Goal: Find contact information: Find contact information

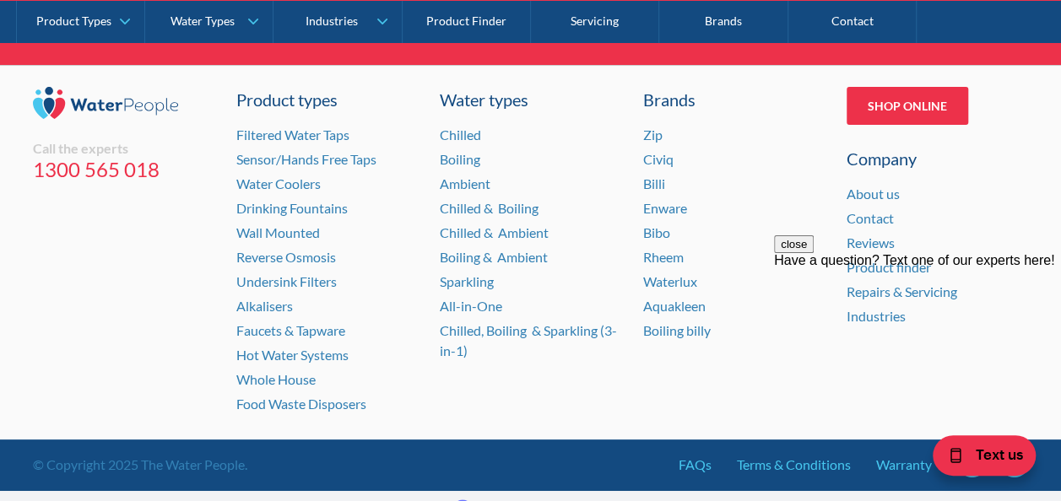
scroll to position [6385, 0]
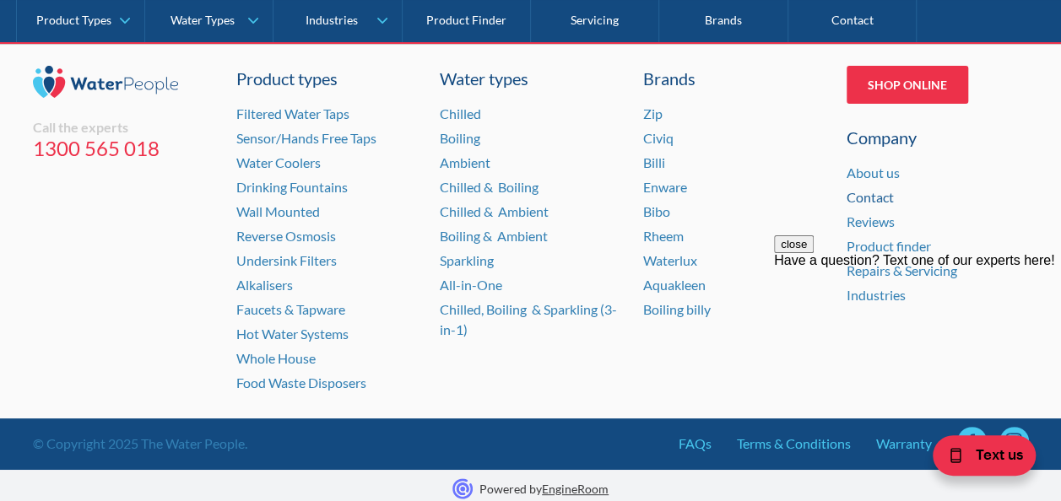
click at [879, 192] on link "Contact" at bounding box center [870, 197] width 47 height 16
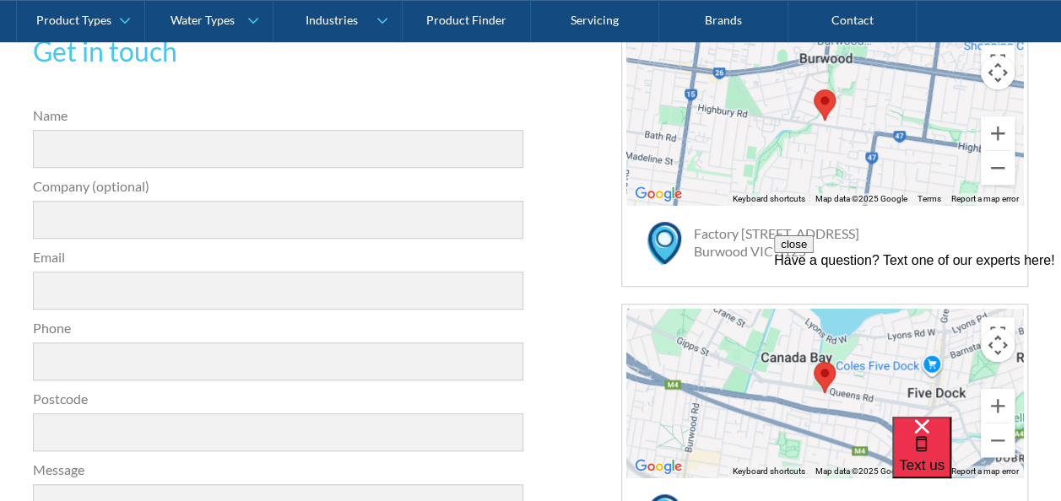
scroll to position [127, 0]
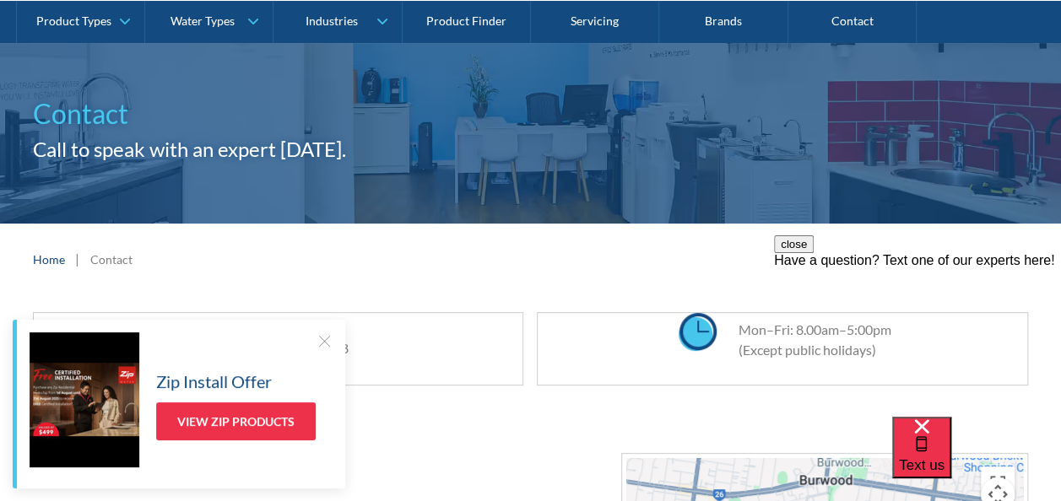
click at [319, 338] on div at bounding box center [324, 341] width 17 height 17
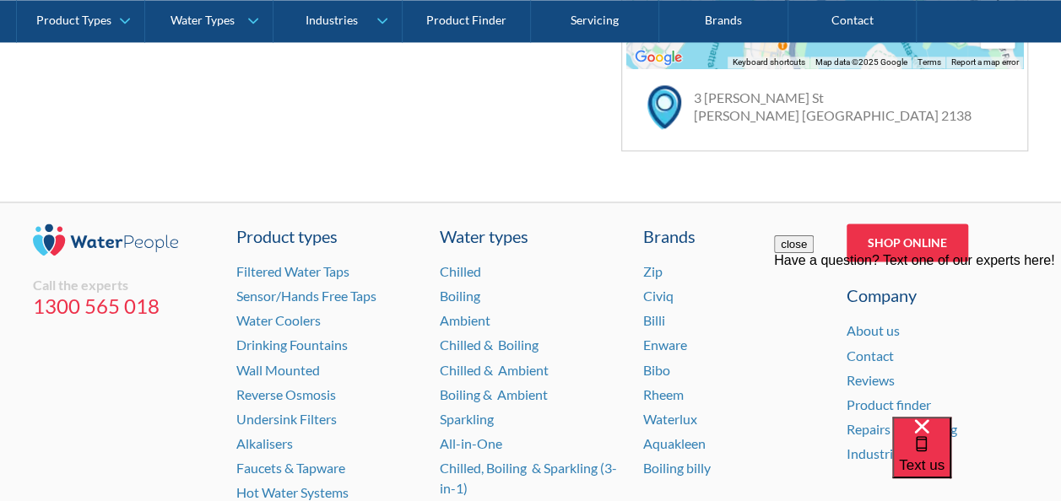
scroll to position [1393, 0]
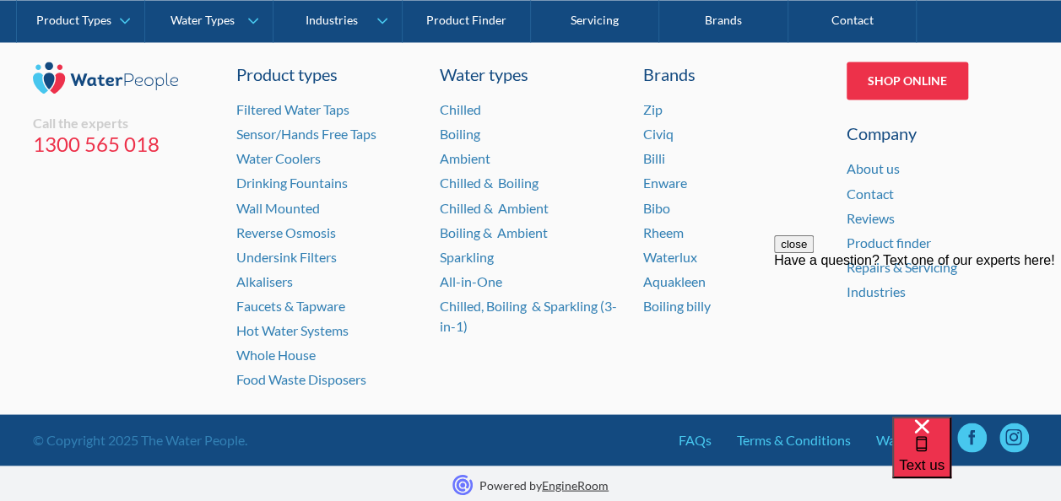
click at [825, 436] on div "close Have a question? Text one of our experts here!" at bounding box center [917, 336] width 287 height 203
click at [764, 436] on link "Terms & Conditions" at bounding box center [794, 440] width 114 height 20
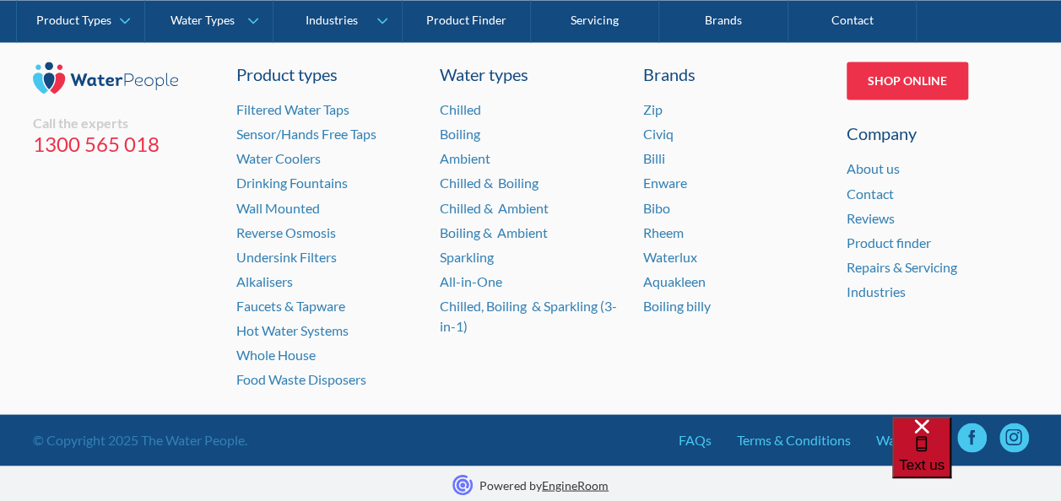
click at [944, 457] on span "Text us" at bounding box center [922, 465] width 46 height 16
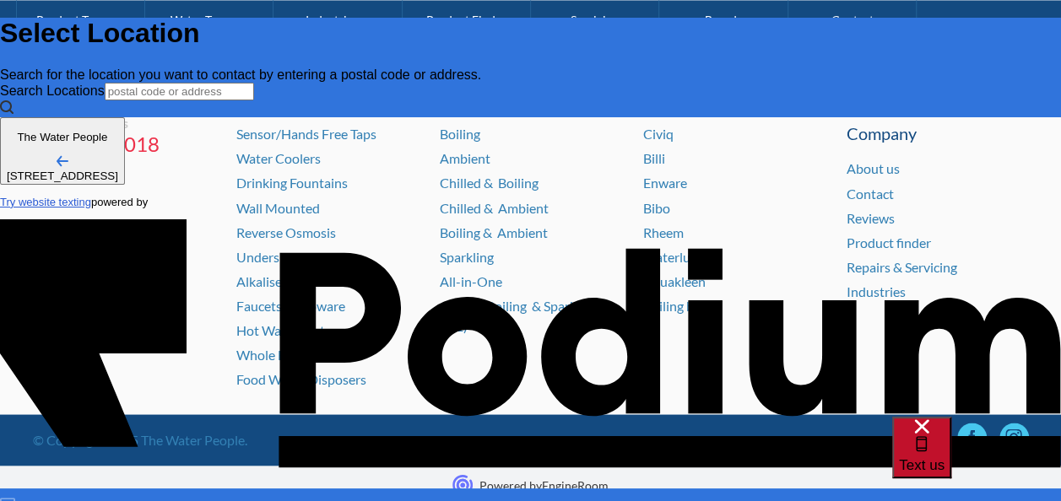
scroll to position [0, 0]
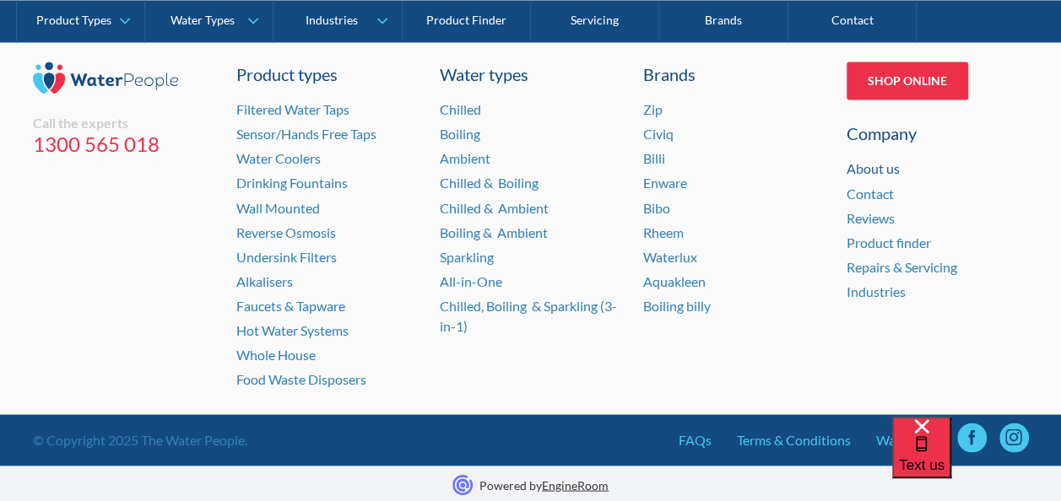
click at [873, 168] on link "About us" at bounding box center [873, 168] width 53 height 16
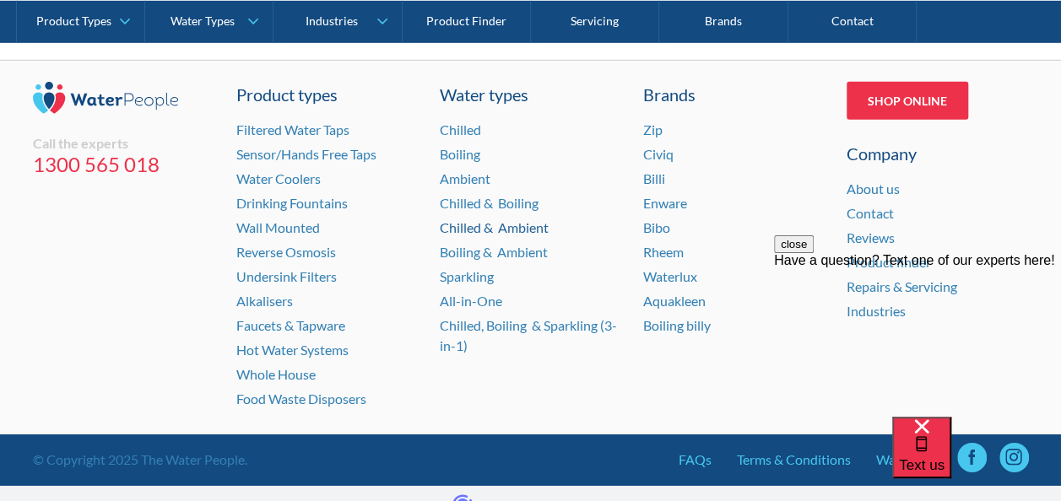
scroll to position [2611, 0]
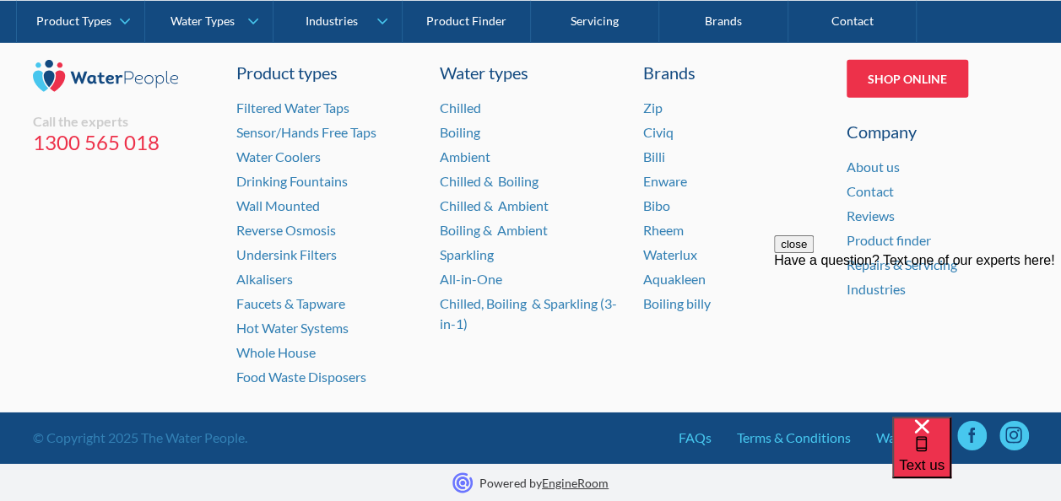
click at [814, 253] on button "close" at bounding box center [794, 244] width 40 height 18
click at [919, 434] on div "Text us" at bounding box center [976, 459] width 169 height 84
click at [888, 441] on link "Warranty" at bounding box center [904, 438] width 56 height 20
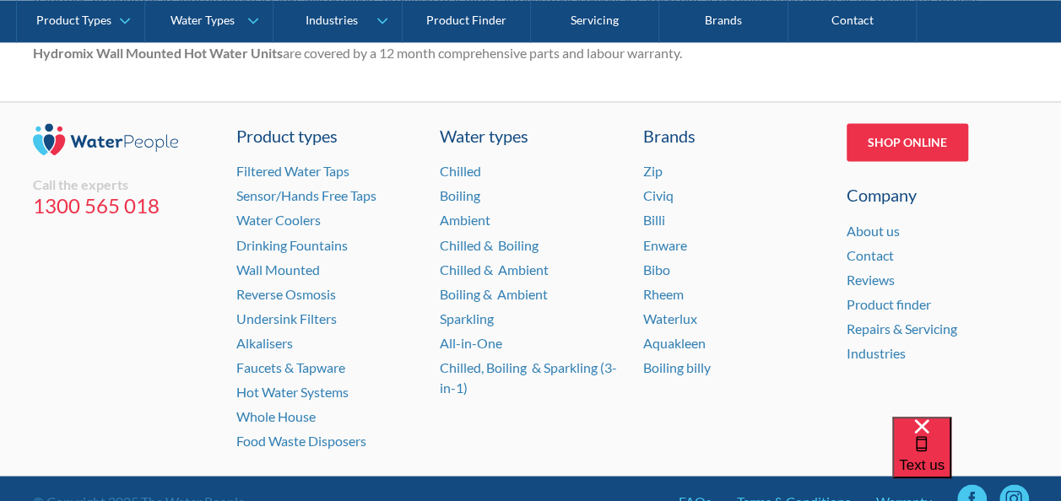
scroll to position [1424, 0]
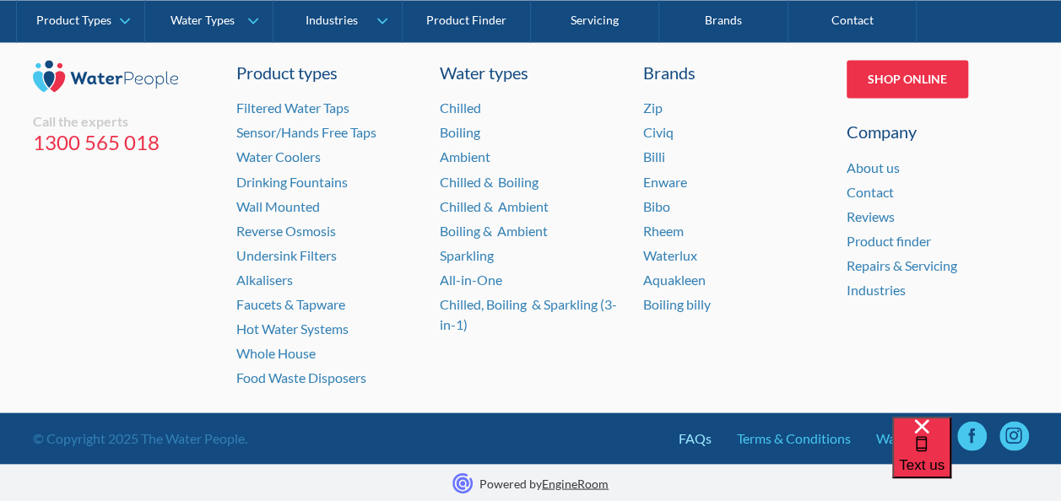
click at [694, 439] on link "FAQs" at bounding box center [695, 438] width 33 height 20
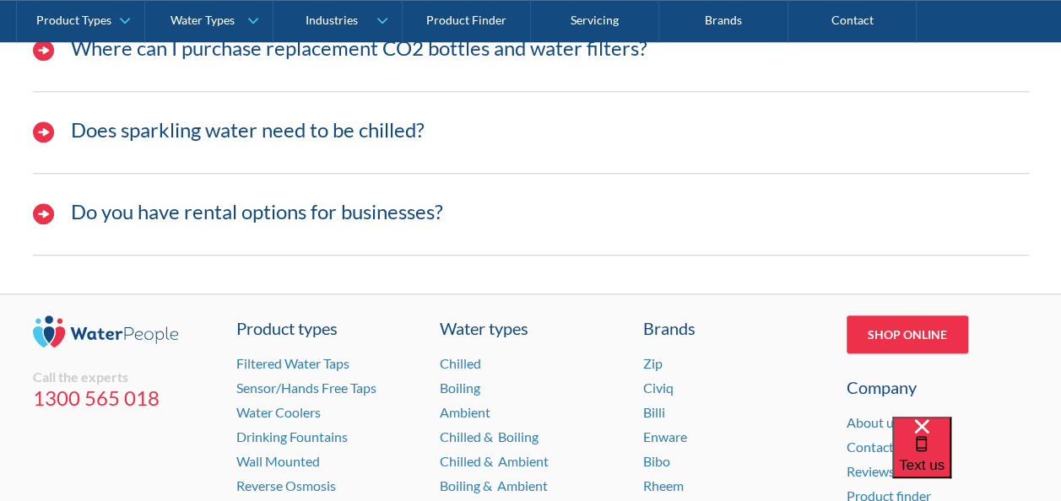
scroll to position [675, 0]
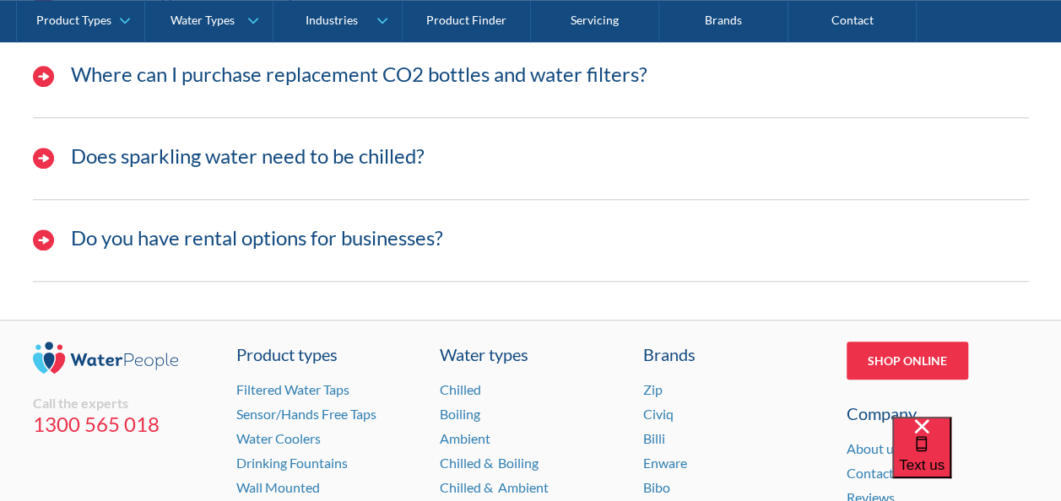
click at [241, 239] on h3 "Do you have rental options for businesses?" at bounding box center [257, 238] width 372 height 24
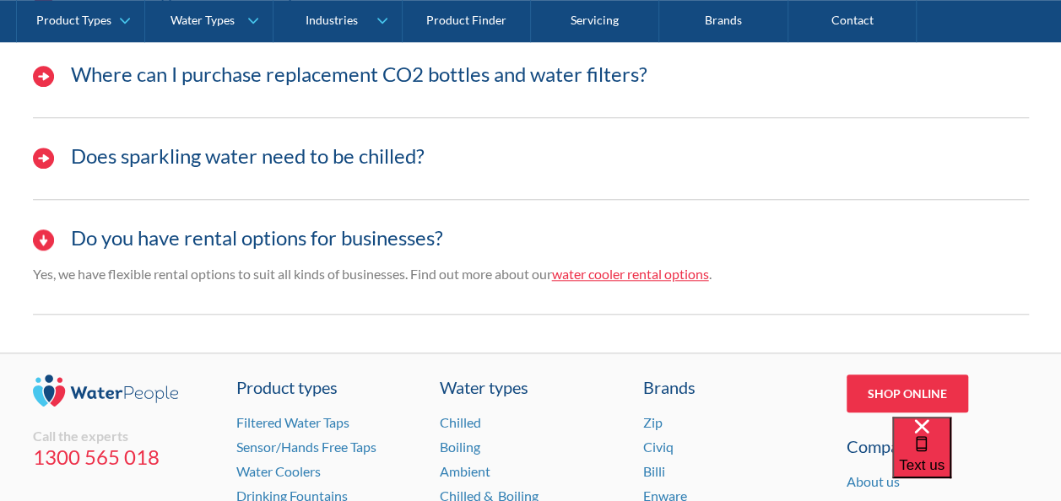
click at [582, 276] on link "water cooler rental options" at bounding box center [630, 274] width 157 height 16
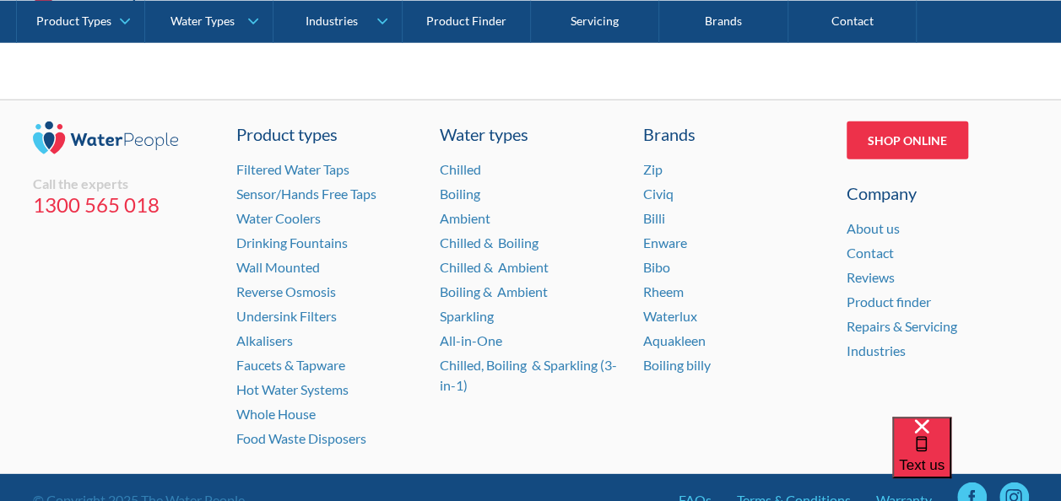
scroll to position [2278, 0]
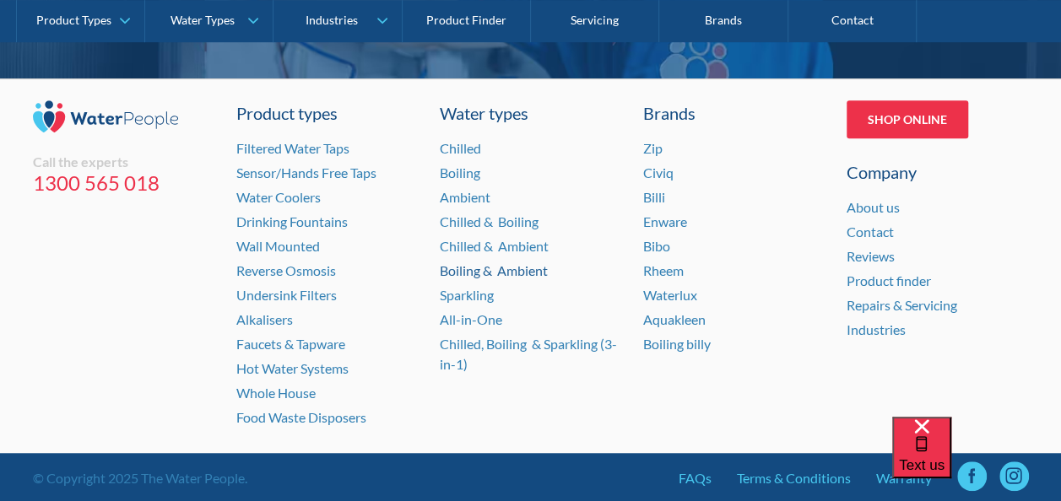
scroll to position [3668, 0]
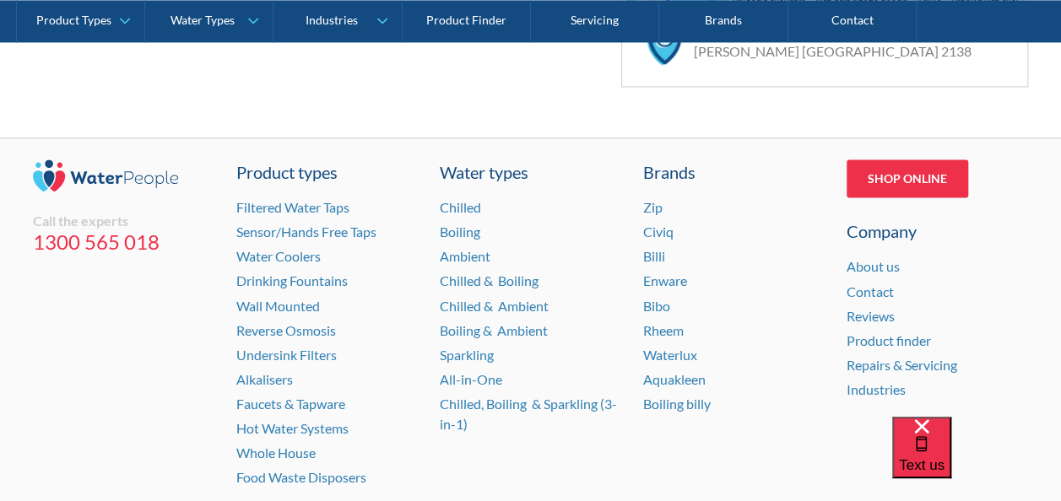
scroll to position [1350, 0]
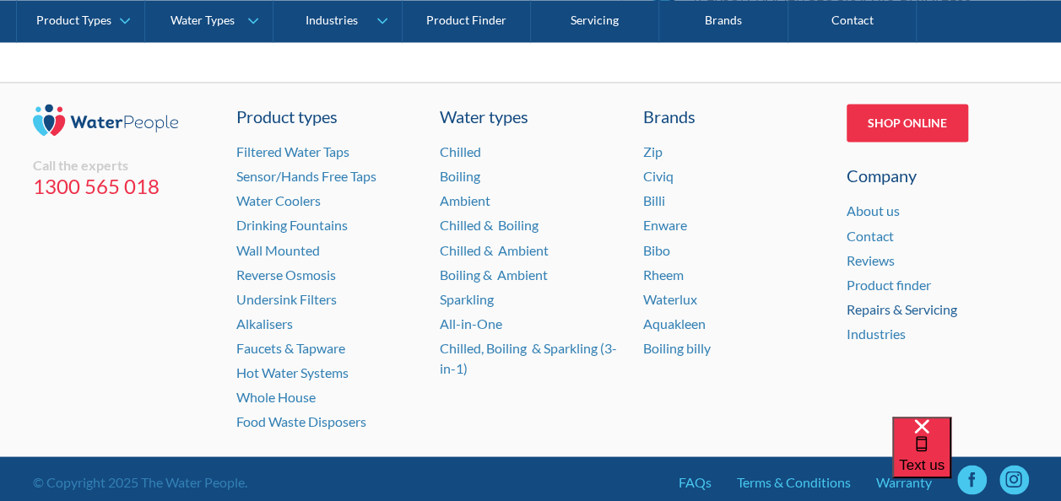
click at [876, 304] on link "Repairs & Servicing" at bounding box center [902, 308] width 111 height 16
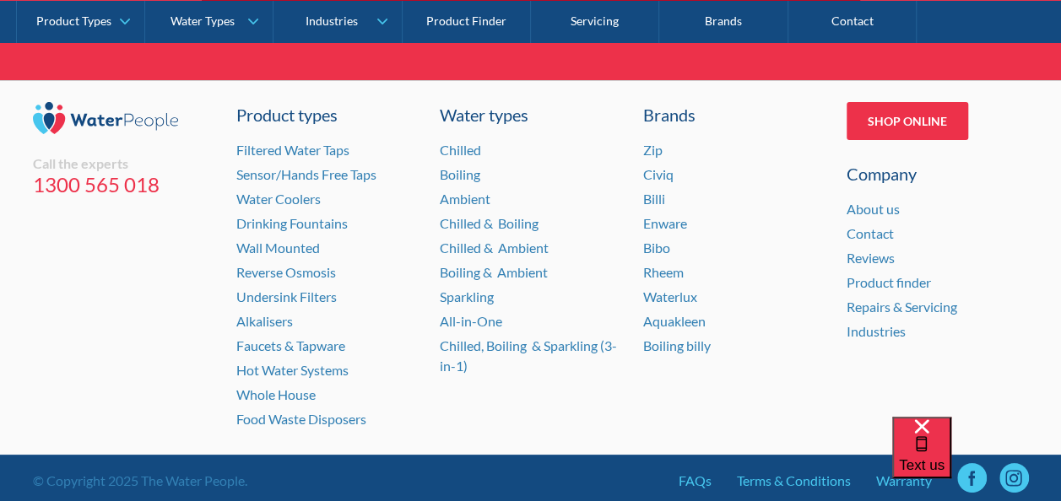
scroll to position [6331, 0]
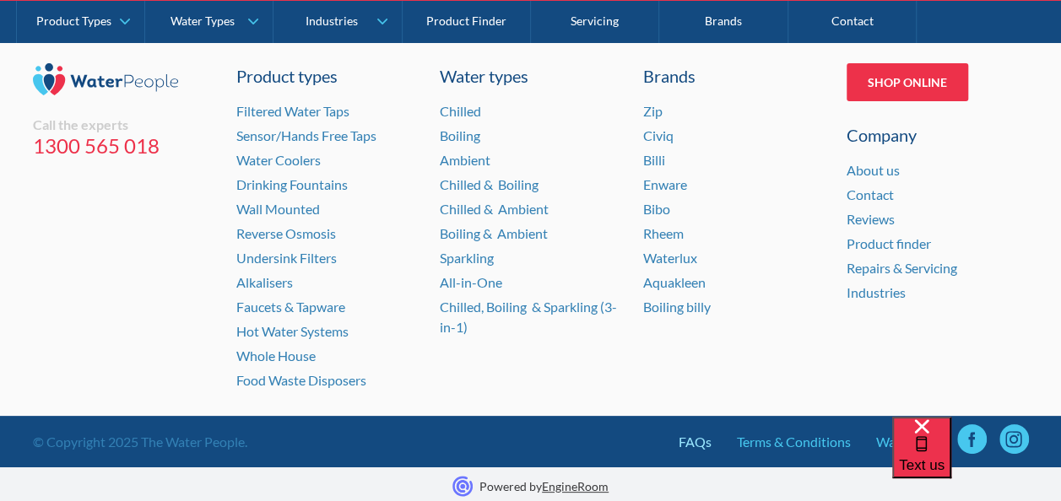
click at [695, 432] on link "FAQs" at bounding box center [695, 442] width 33 height 20
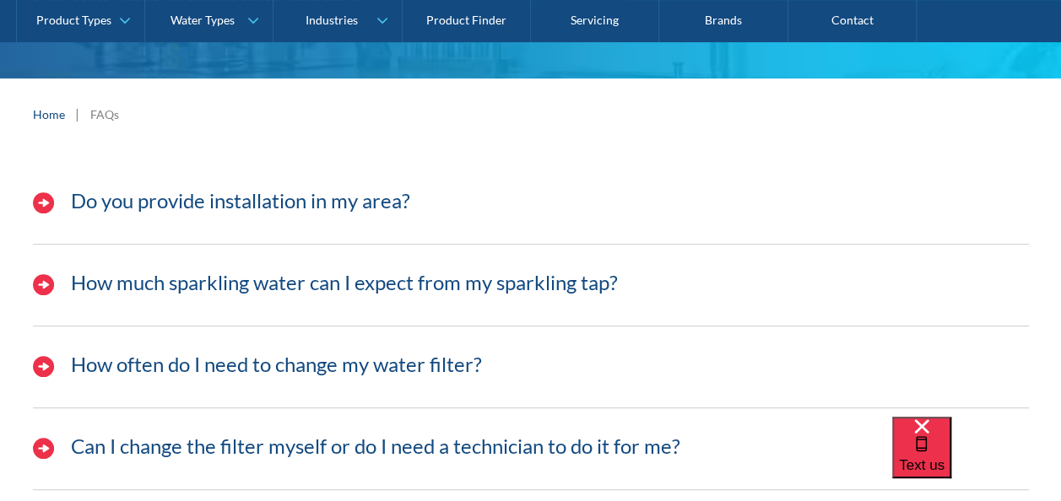
scroll to position [84, 0]
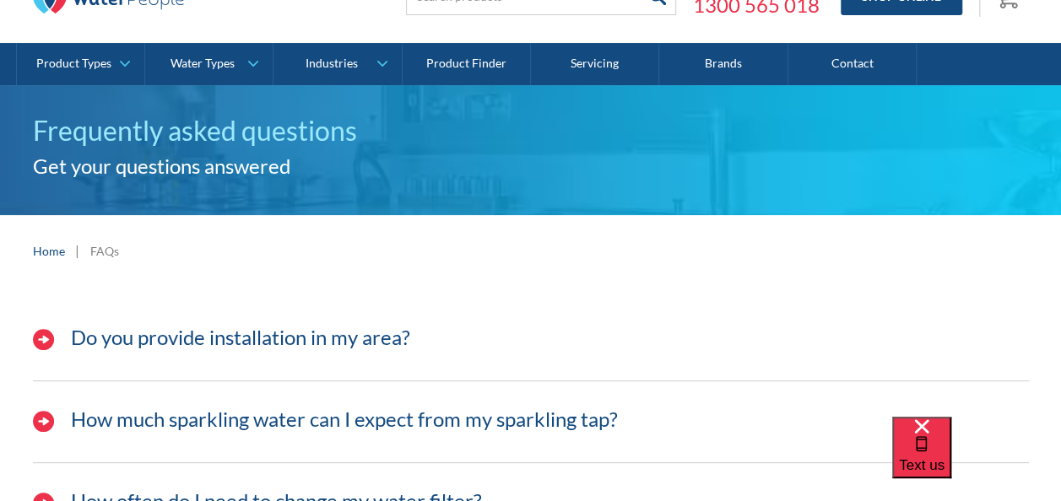
click at [867, 61] on link "Contact" at bounding box center [852, 64] width 128 height 42
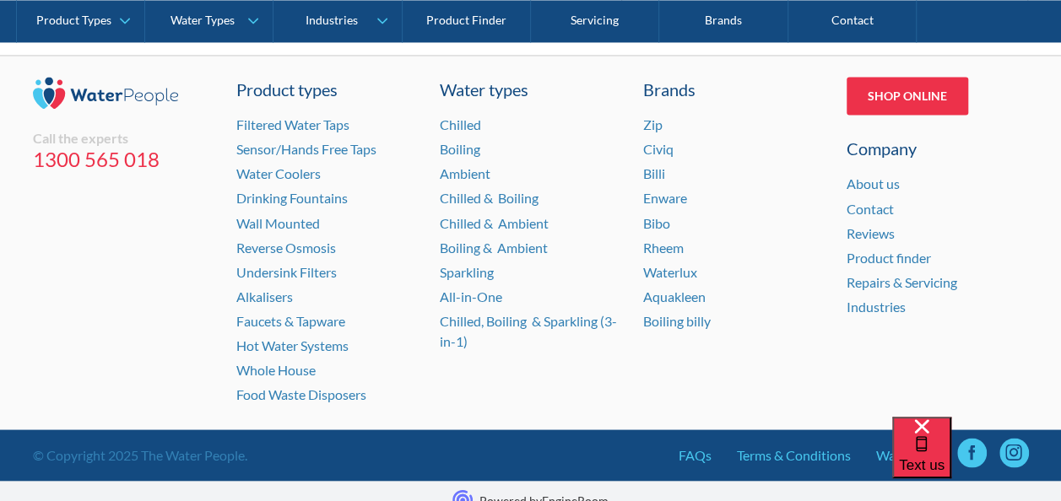
scroll to position [1393, 0]
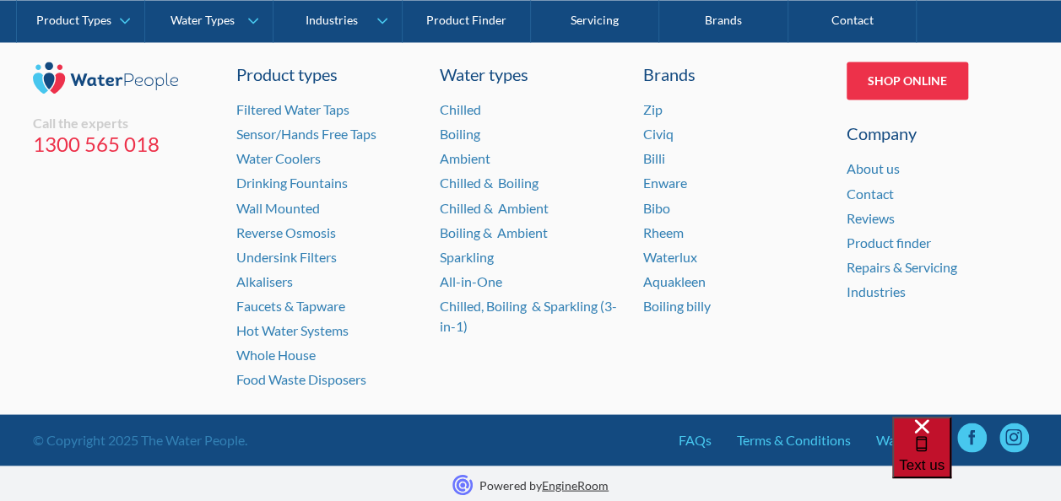
click at [944, 457] on span "Text us" at bounding box center [922, 465] width 46 height 16
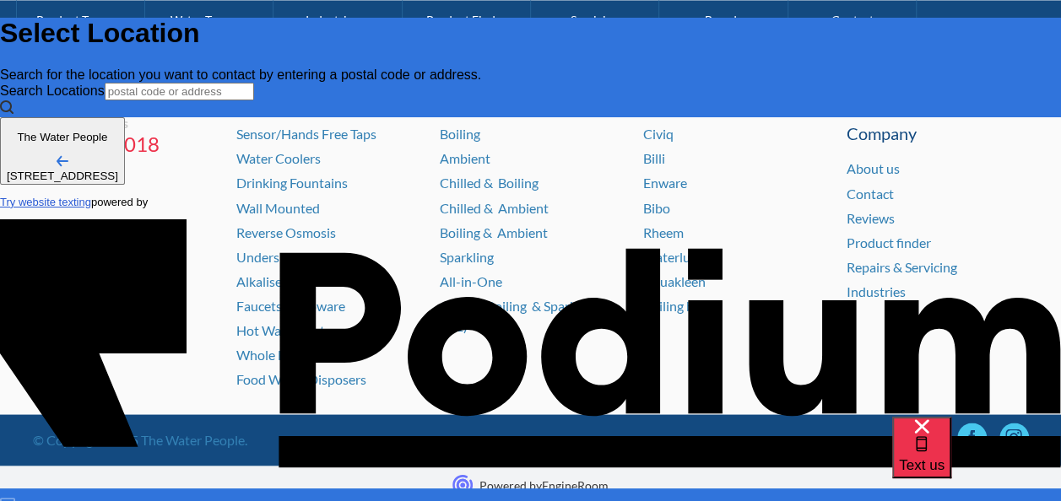
scroll to position [0, 0]
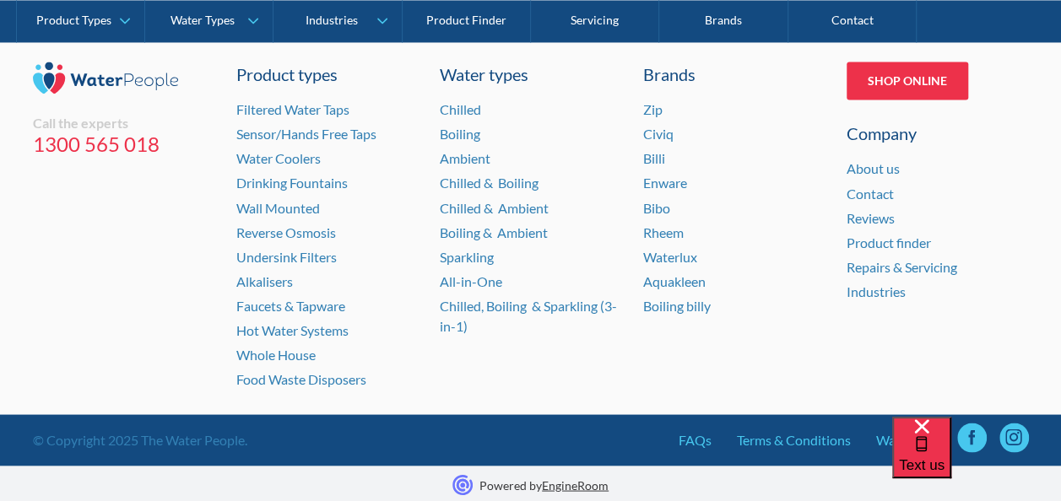
click at [980, 427] on div "Text us" at bounding box center [976, 459] width 169 height 84
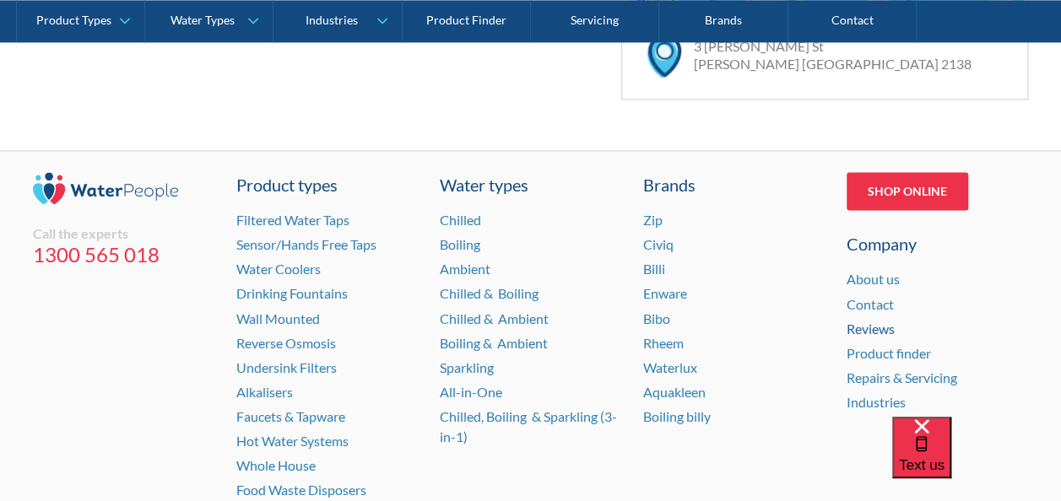
scroll to position [1308, 0]
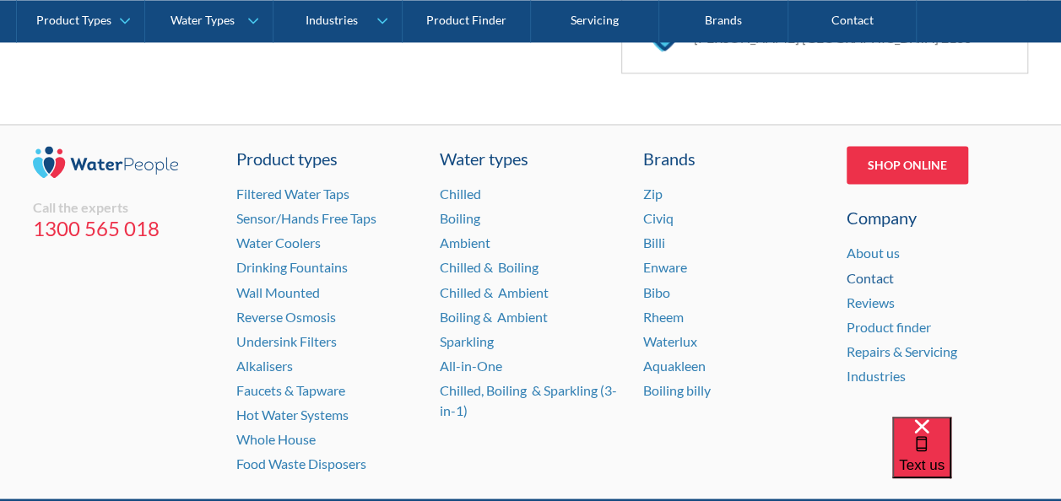
click at [876, 274] on link "Contact" at bounding box center [870, 277] width 47 height 16
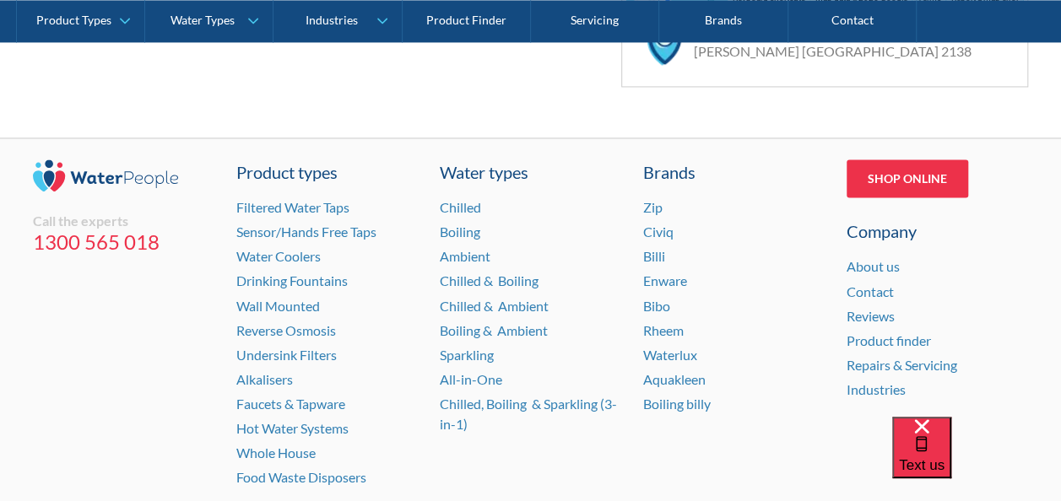
scroll to position [1393, 0]
